Goal: Information Seeking & Learning: Learn about a topic

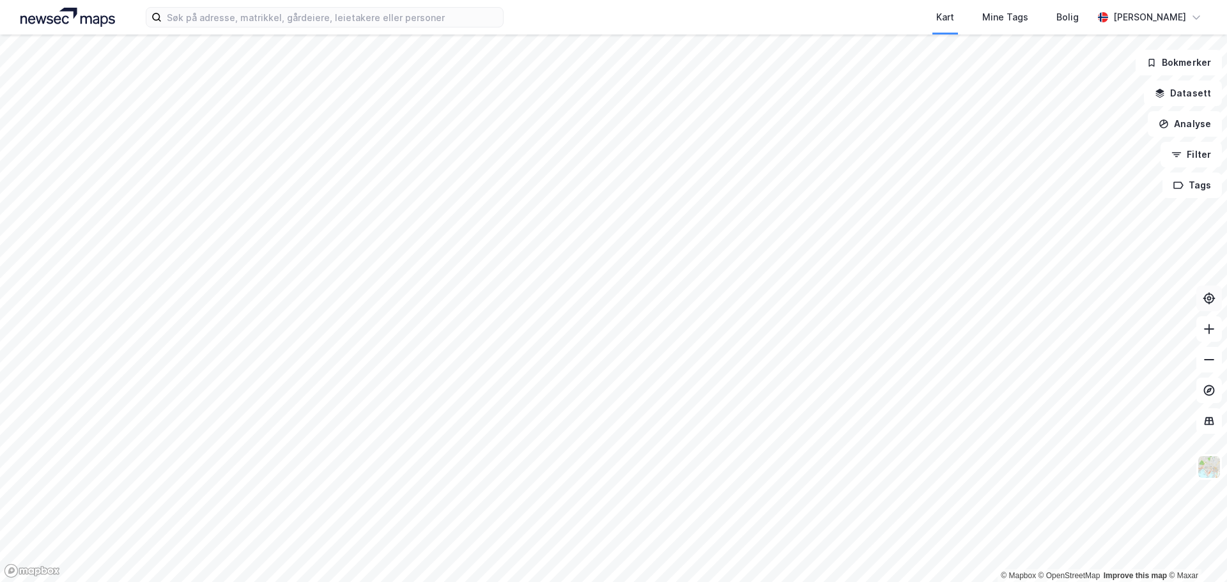
click at [1205, 294] on icon at bounding box center [1209, 298] width 13 height 13
click at [1209, 295] on icon at bounding box center [1209, 298] width 13 height 13
click at [650, 0] on html "Kart Mine Tags [PERSON_NAME] Hjelmevoll © Mapbox © OpenStreetMap Improve this m…" at bounding box center [613, 291] width 1227 height 582
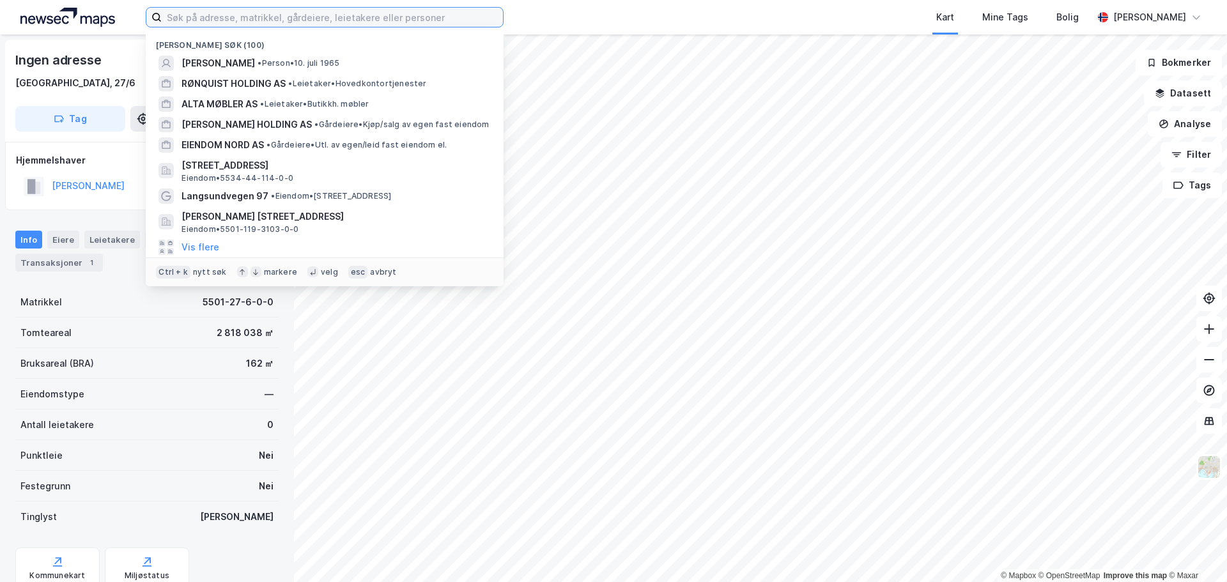
click at [215, 13] on input at bounding box center [332, 17] width 341 height 19
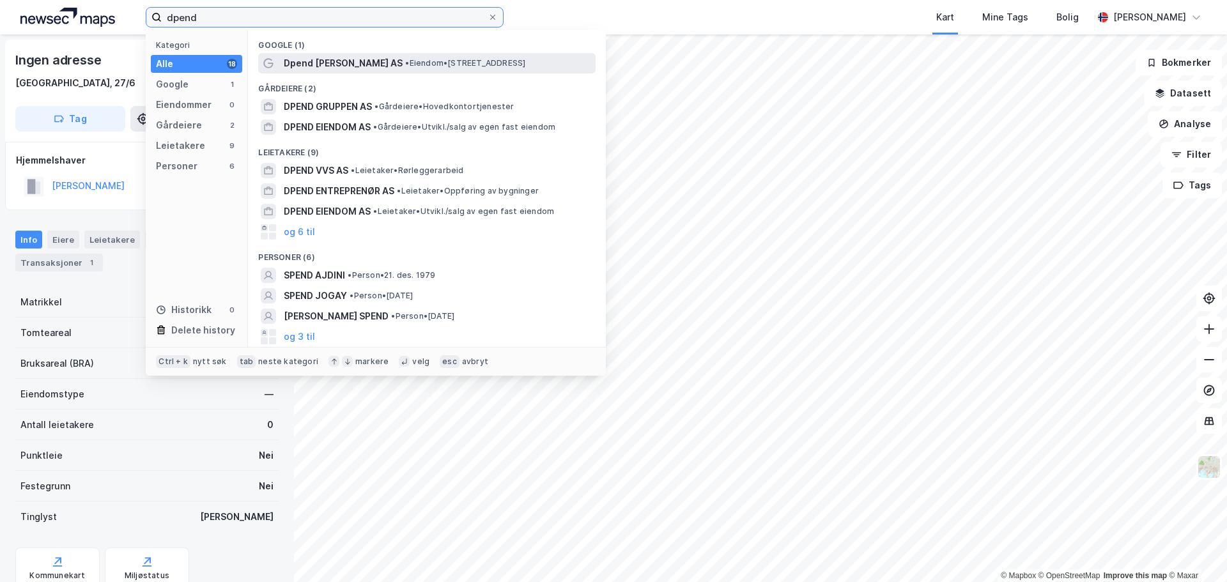
type input "dpend"
click at [361, 66] on span "Dpend [PERSON_NAME] AS" at bounding box center [343, 63] width 119 height 15
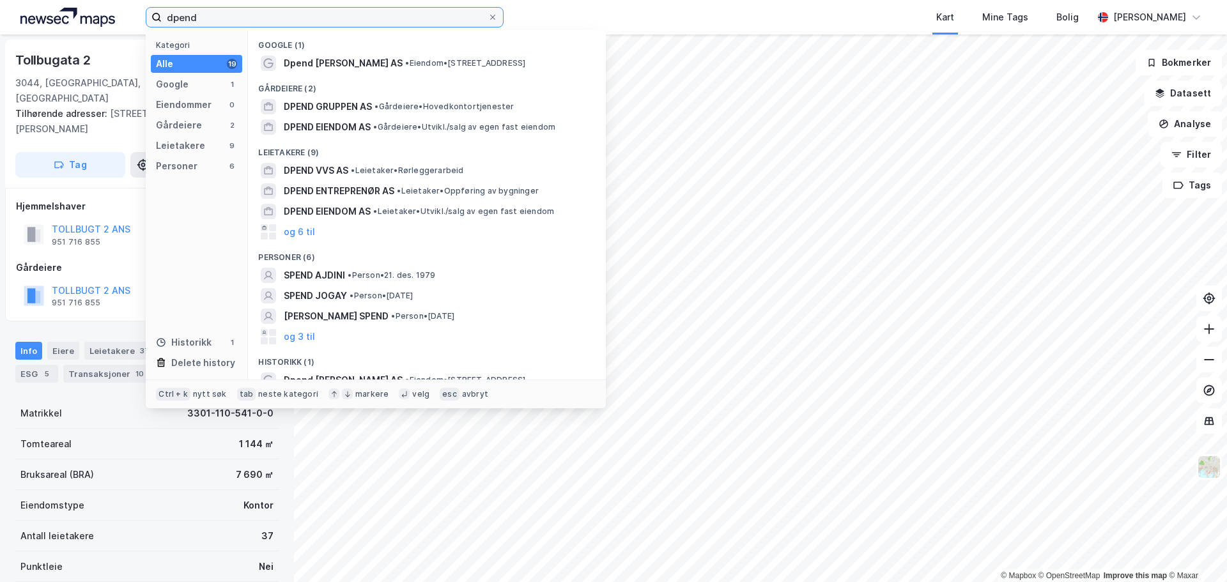
click at [231, 19] on input "dpend" at bounding box center [325, 17] width 326 height 19
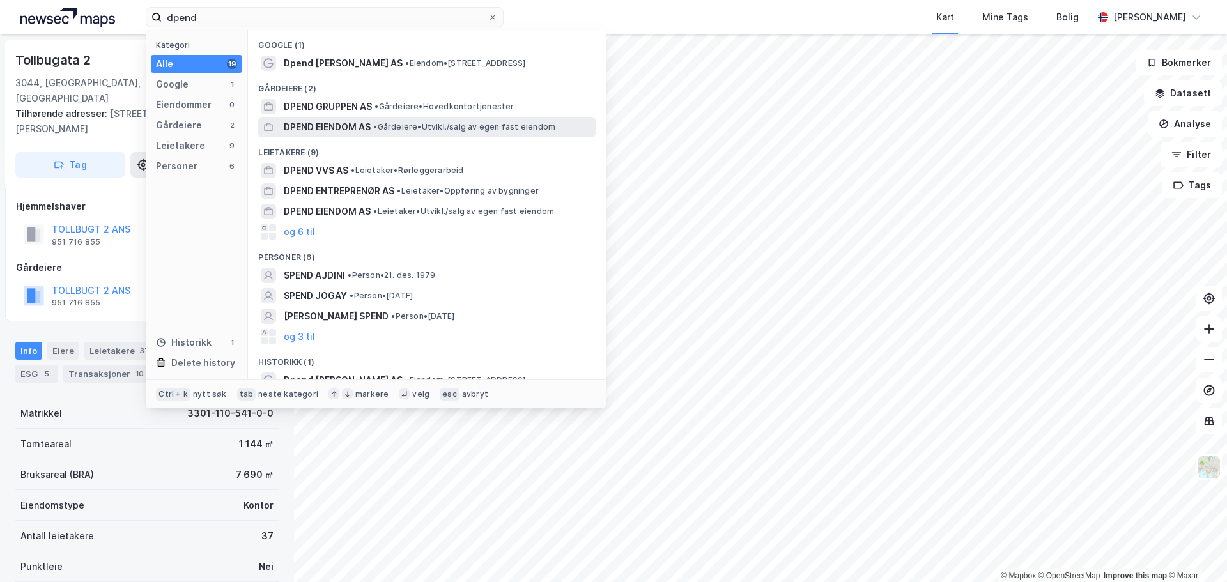
click at [360, 124] on span "DPEND EIENDOM AS" at bounding box center [327, 127] width 87 height 15
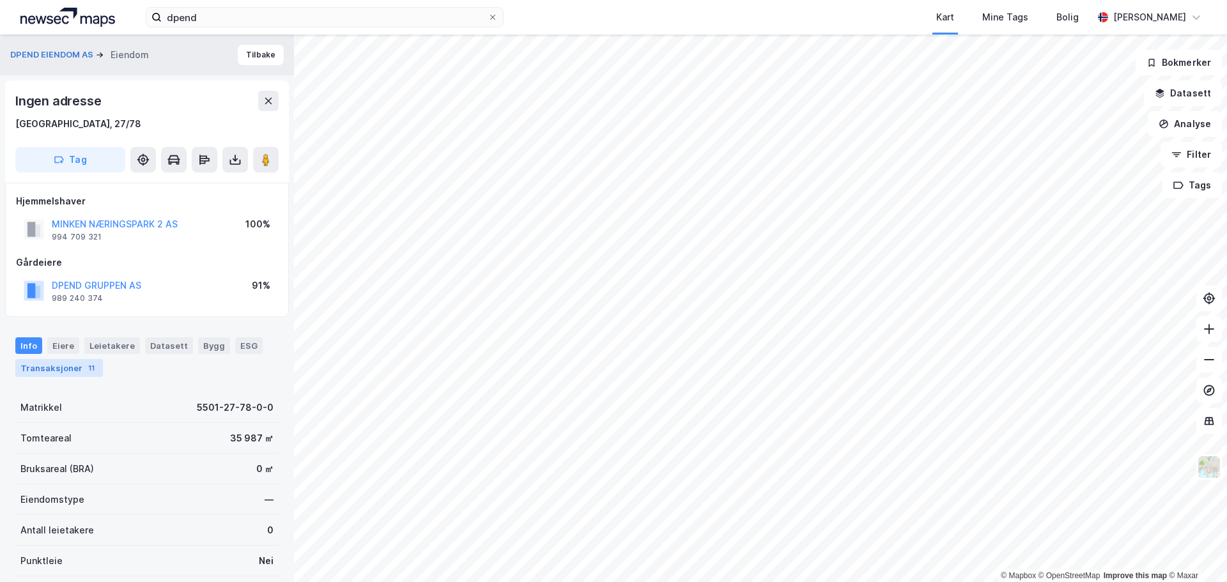
click at [66, 367] on div "Transaksjoner 11" at bounding box center [59, 368] width 88 height 18
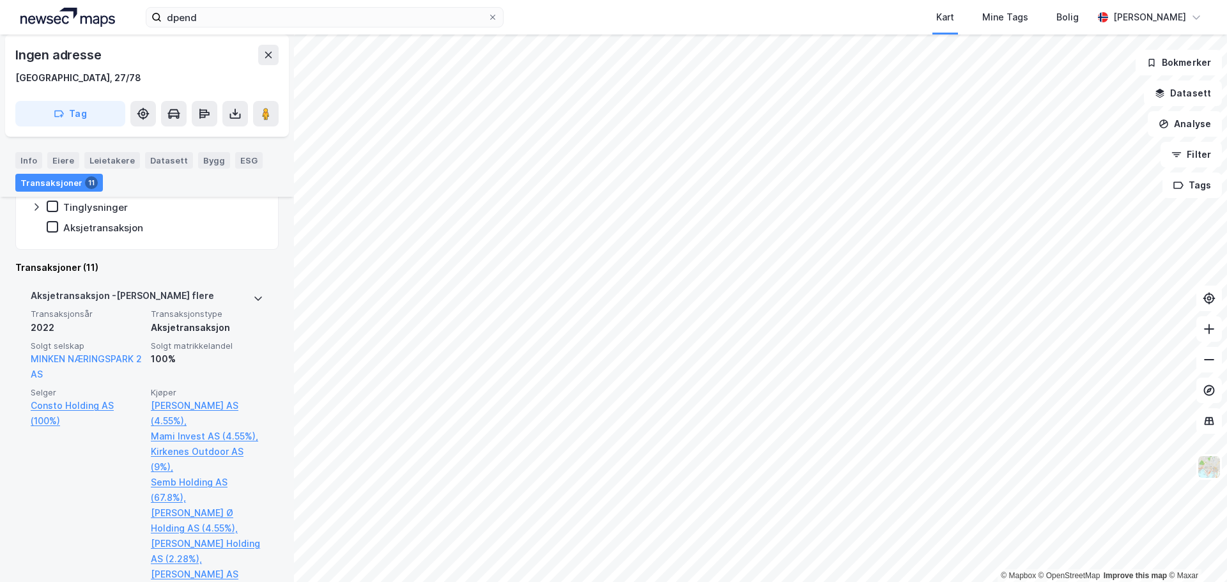
scroll to position [336, 0]
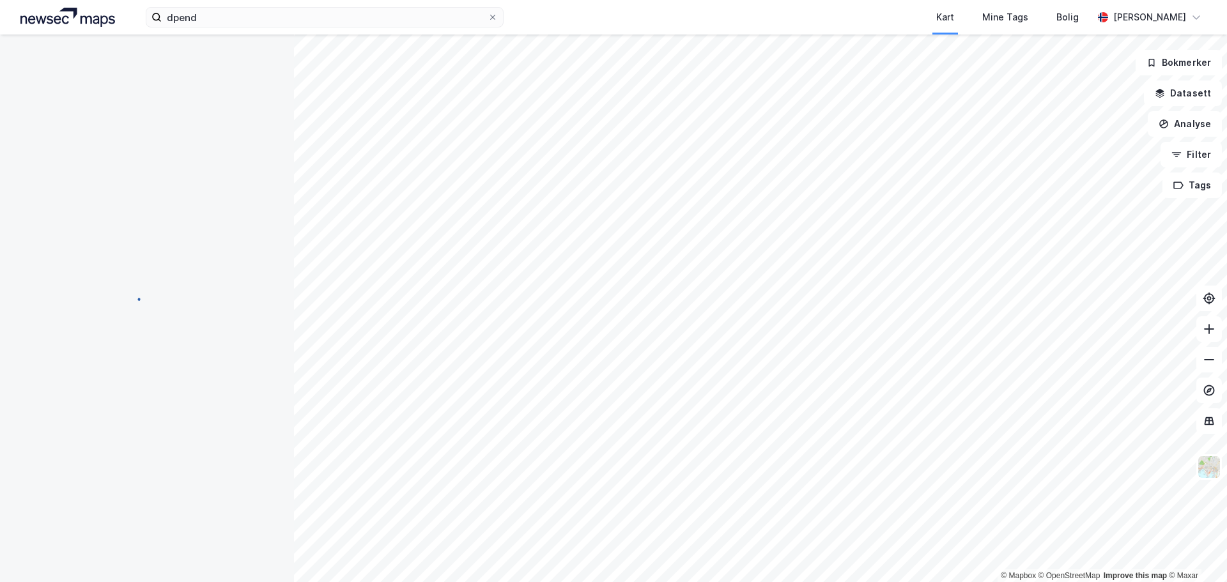
scroll to position [10, 0]
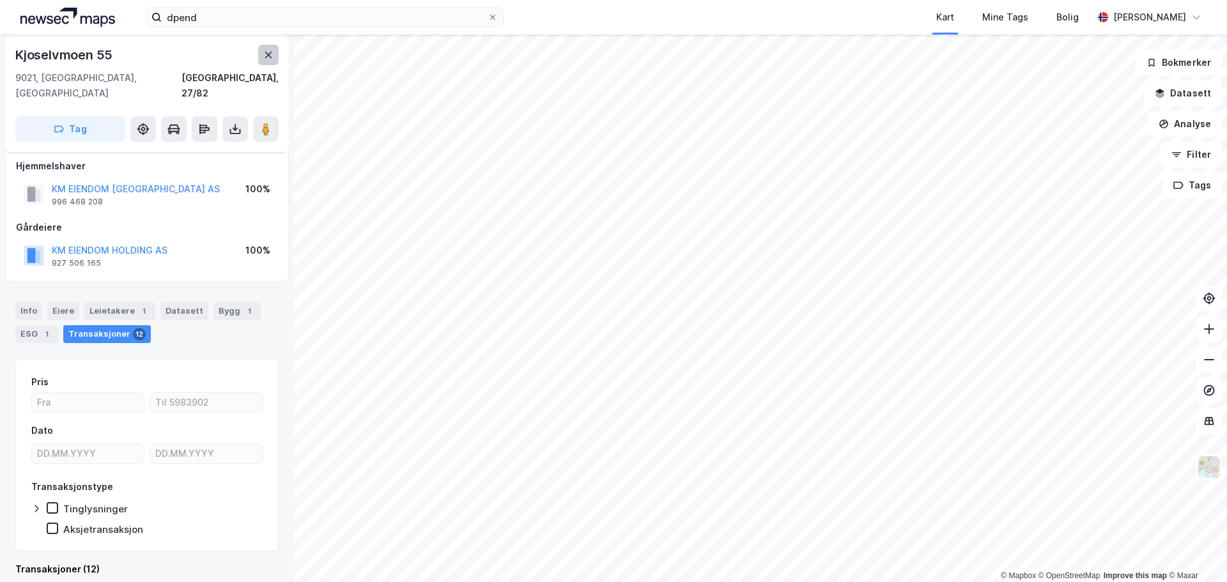
click at [265, 63] on button at bounding box center [268, 55] width 20 height 20
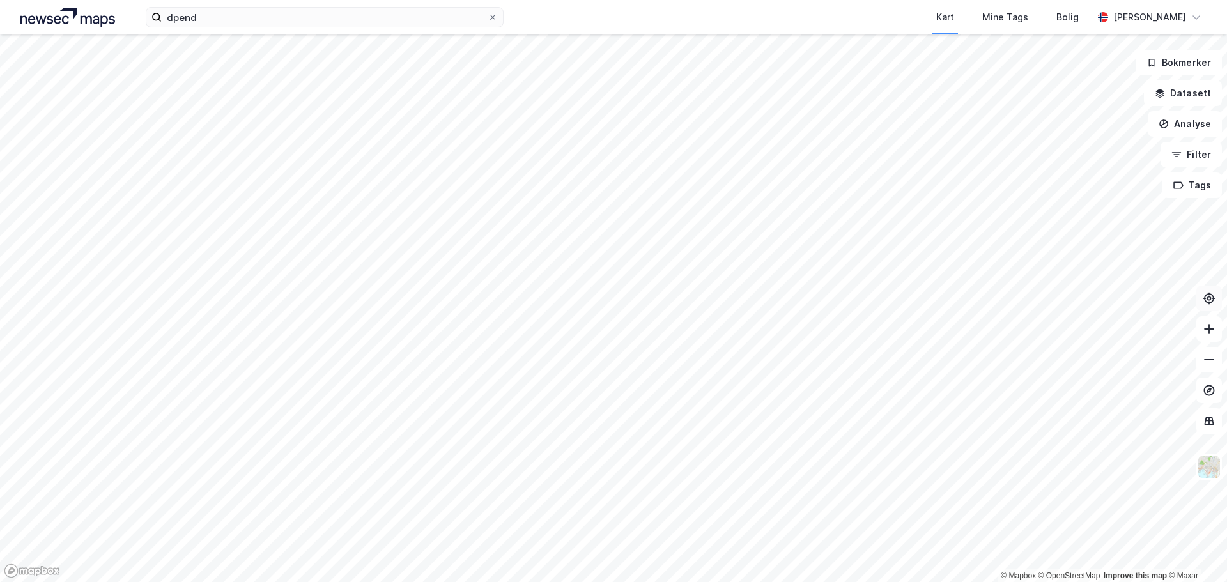
click at [1207, 298] on icon at bounding box center [1209, 298] width 4 height 4
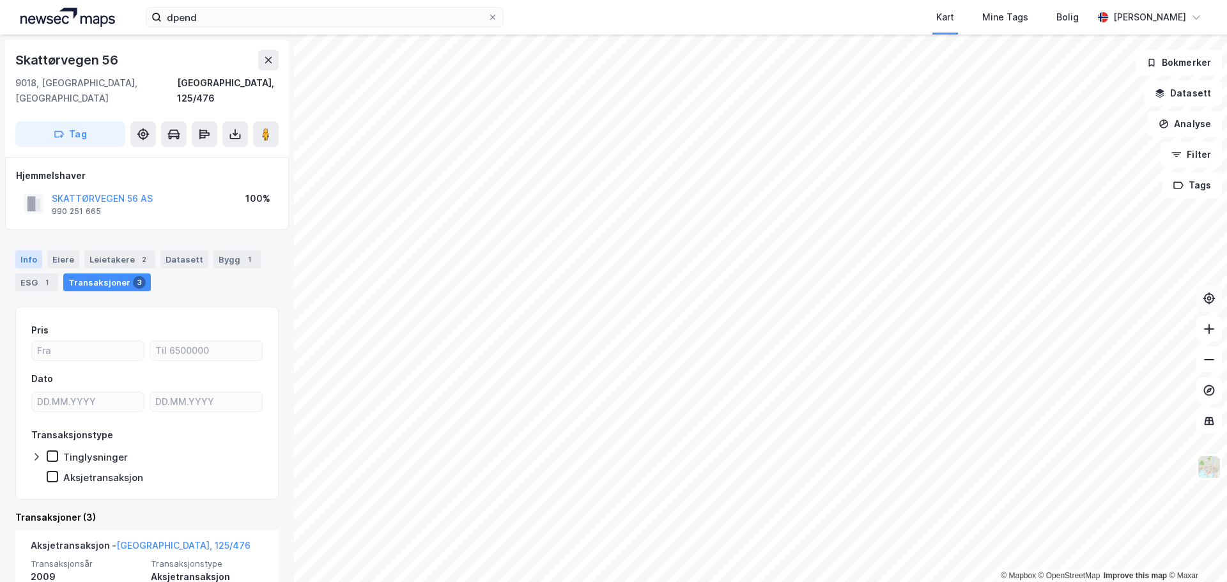
click at [23, 251] on div "Info" at bounding box center [28, 260] width 27 height 18
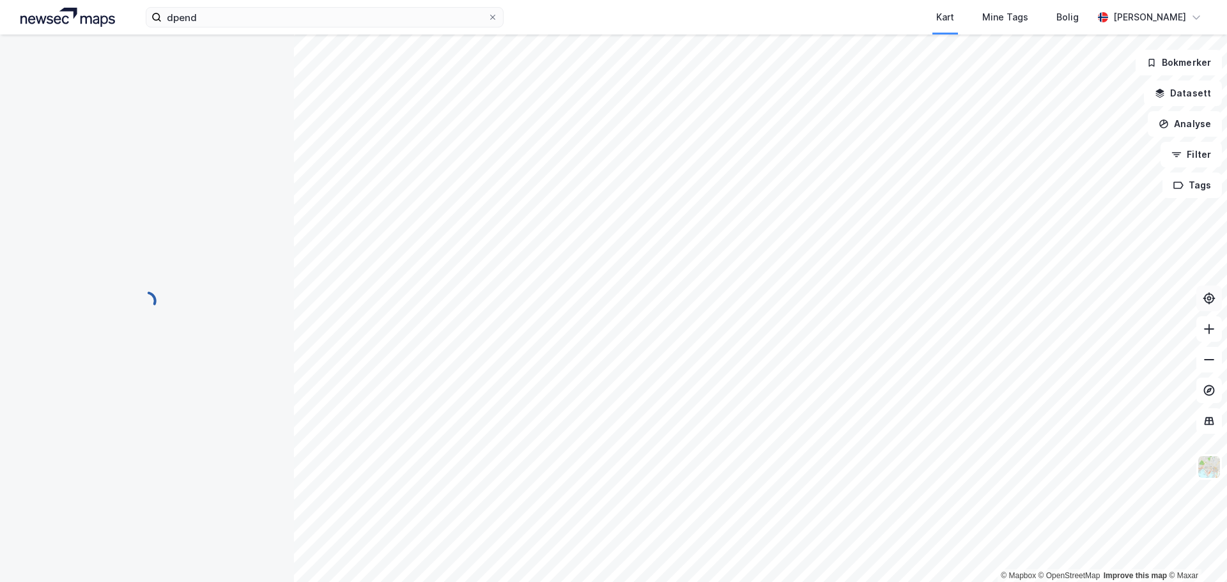
scroll to position [29, 0]
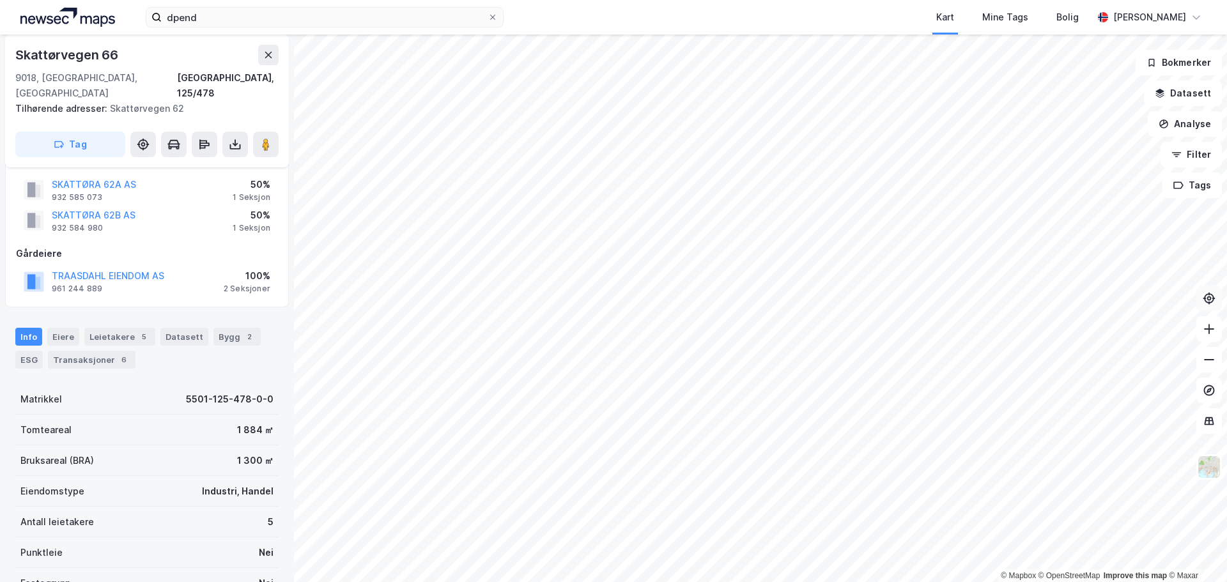
click at [787, 0] on html "dpend Kart Mine Tags [PERSON_NAME] Hjelmevoll © Mapbox © OpenStreetMap Improve …" at bounding box center [613, 291] width 1227 height 582
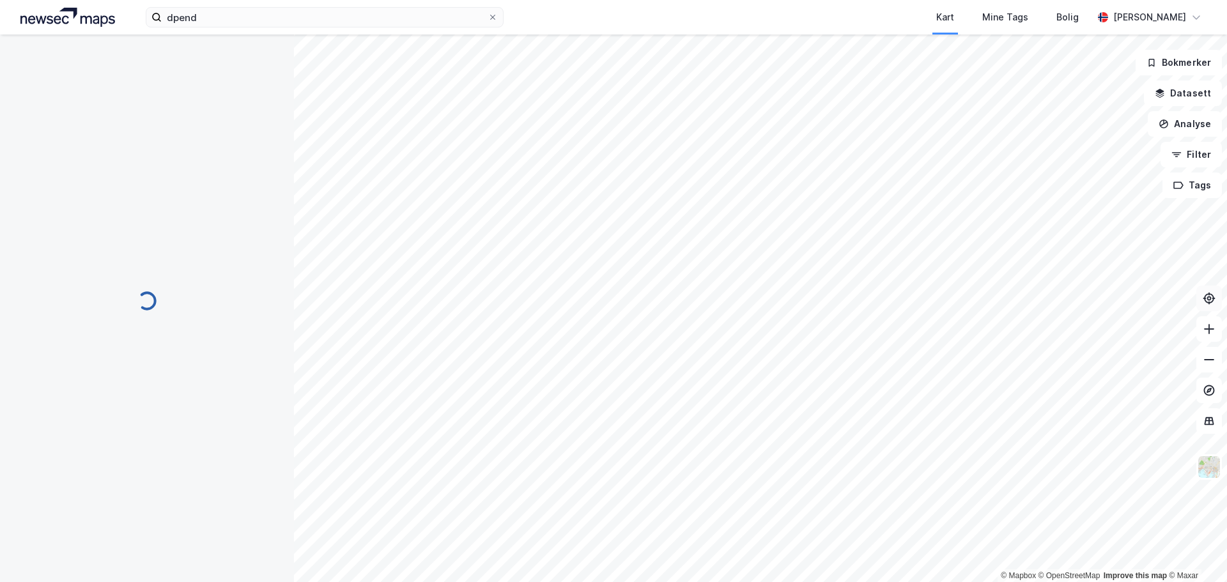
scroll to position [29, 0]
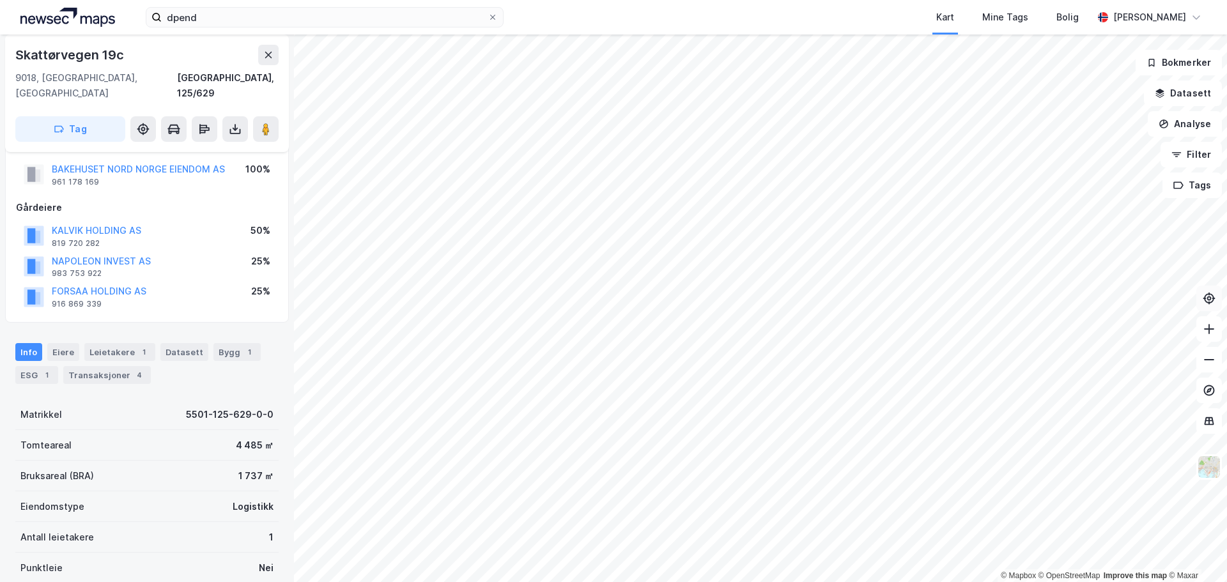
scroll to position [29, 0]
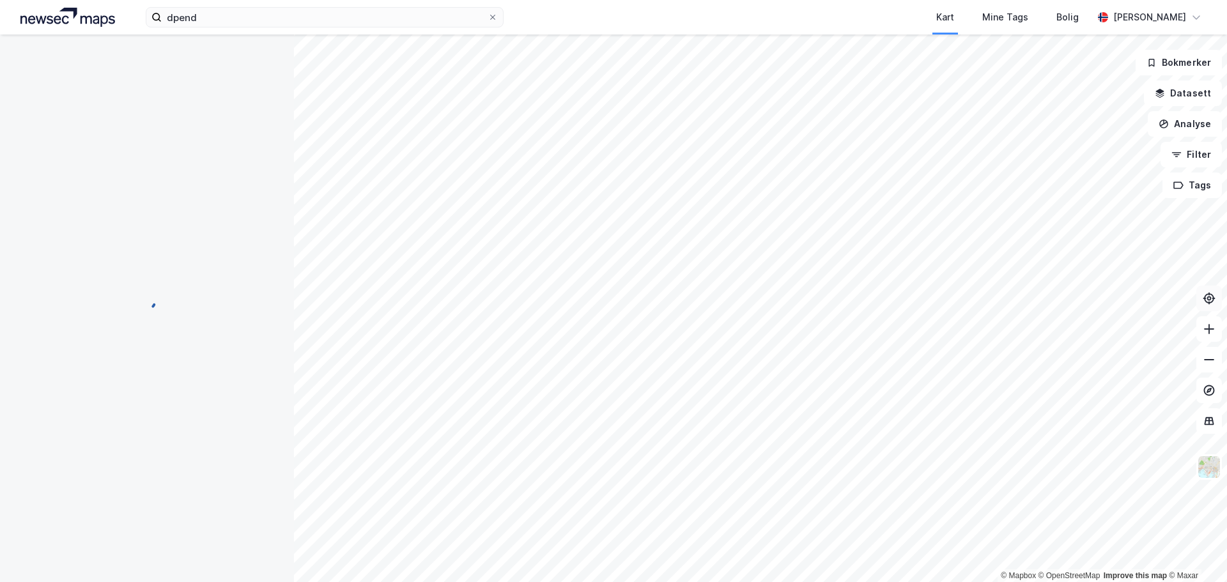
scroll to position [29, 0]
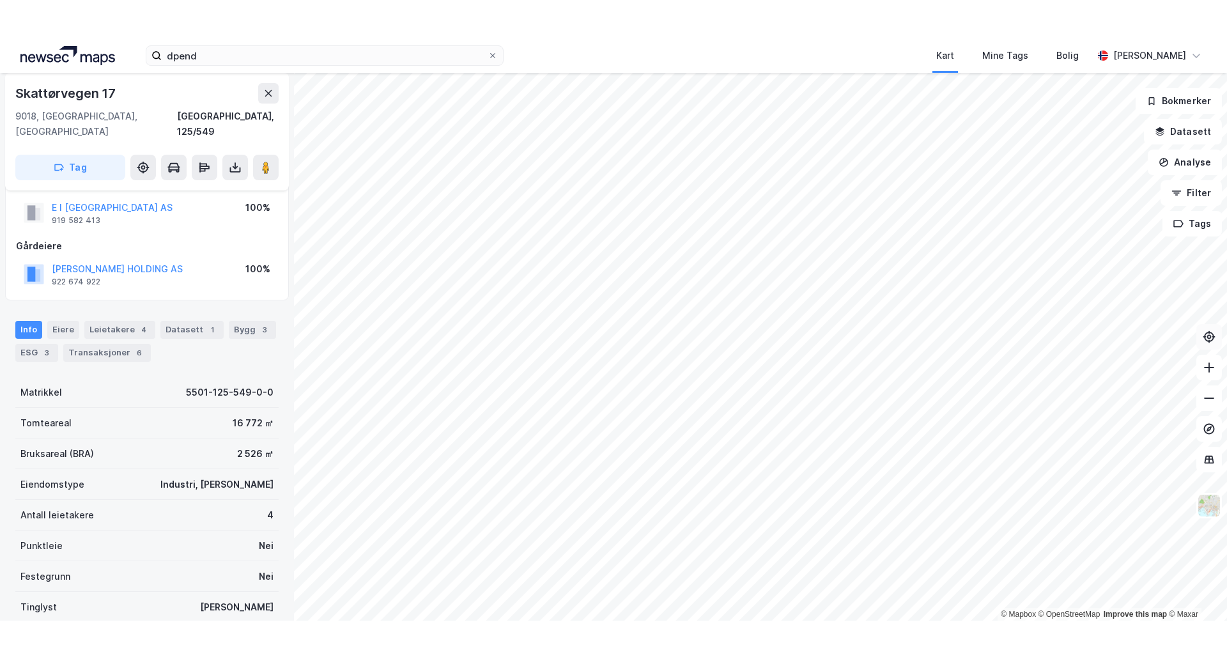
scroll to position [29, 0]
